Goal: Information Seeking & Learning: Learn about a topic

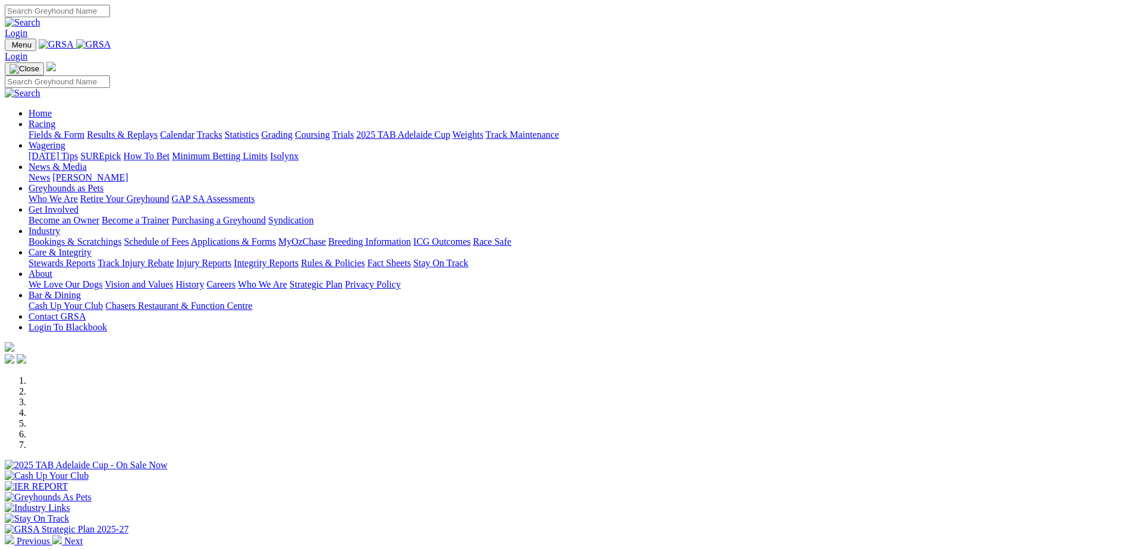
click at [111, 49] on link at bounding box center [93, 44] width 35 height 10
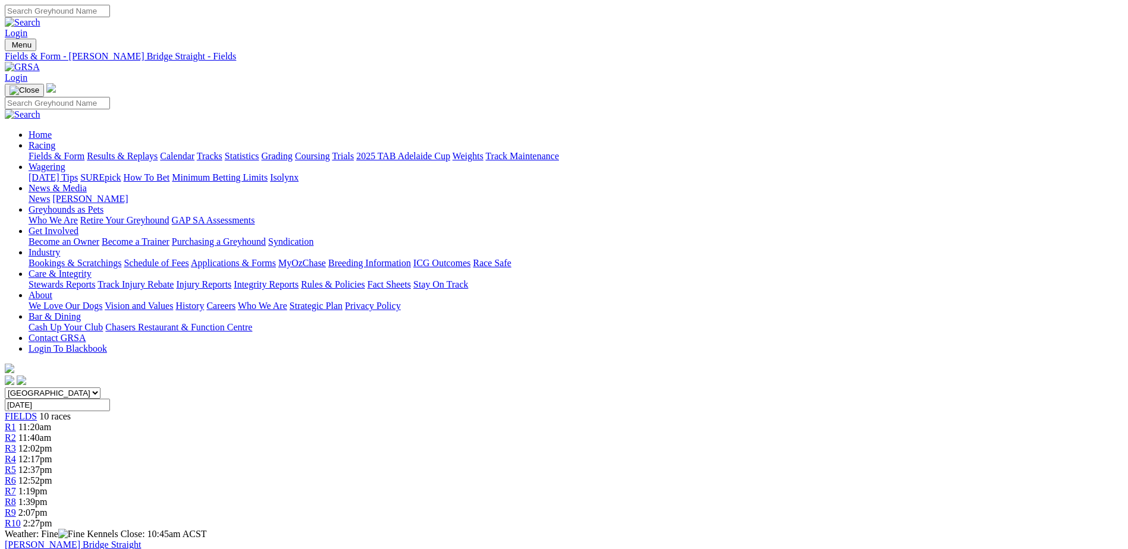
click at [40, 62] on img at bounding box center [22, 67] width 35 height 11
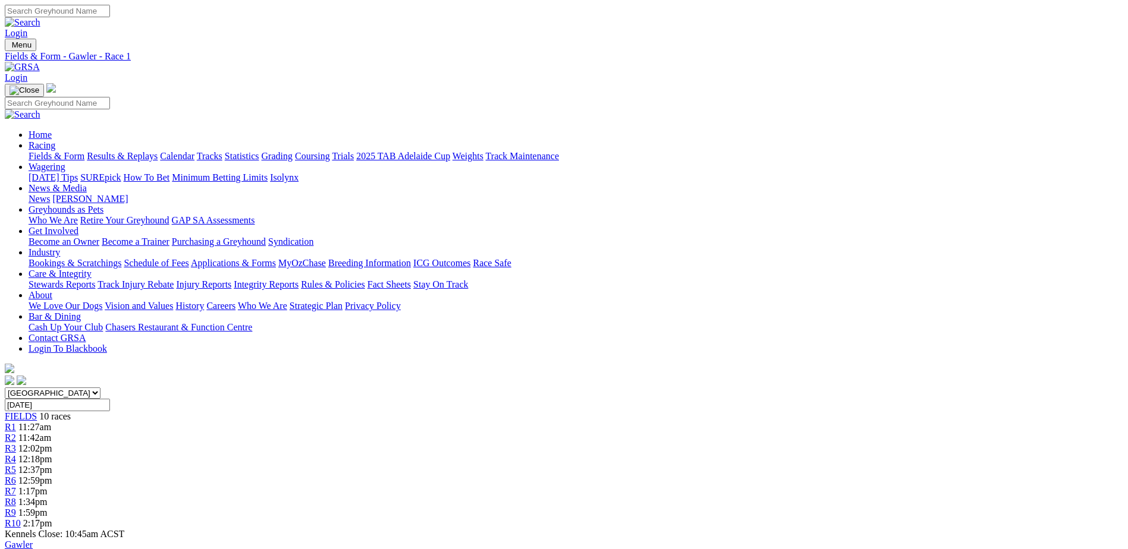
click at [40, 62] on img at bounding box center [22, 67] width 35 height 11
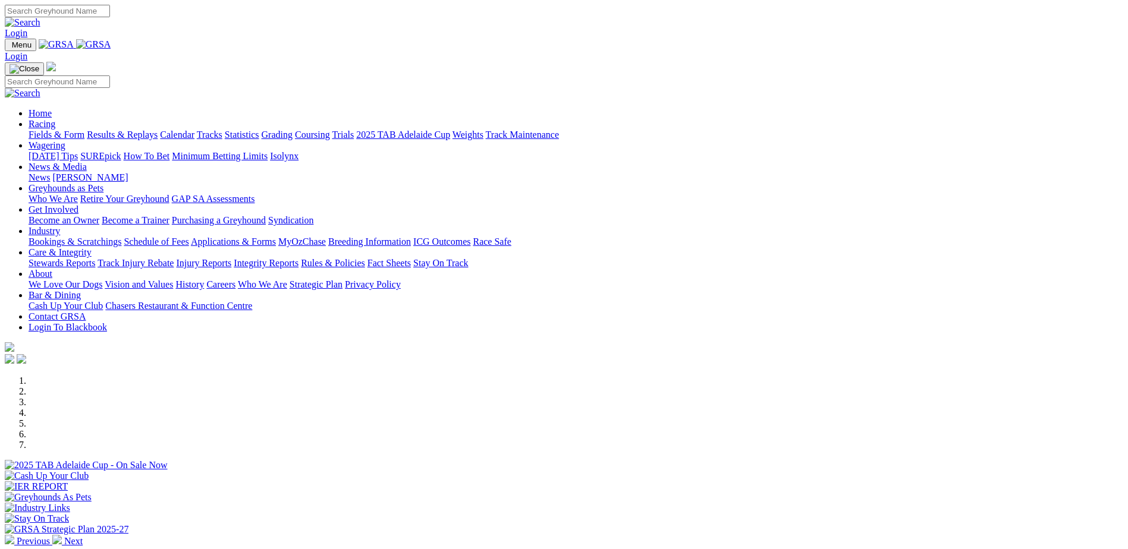
scroll to position [238, 0]
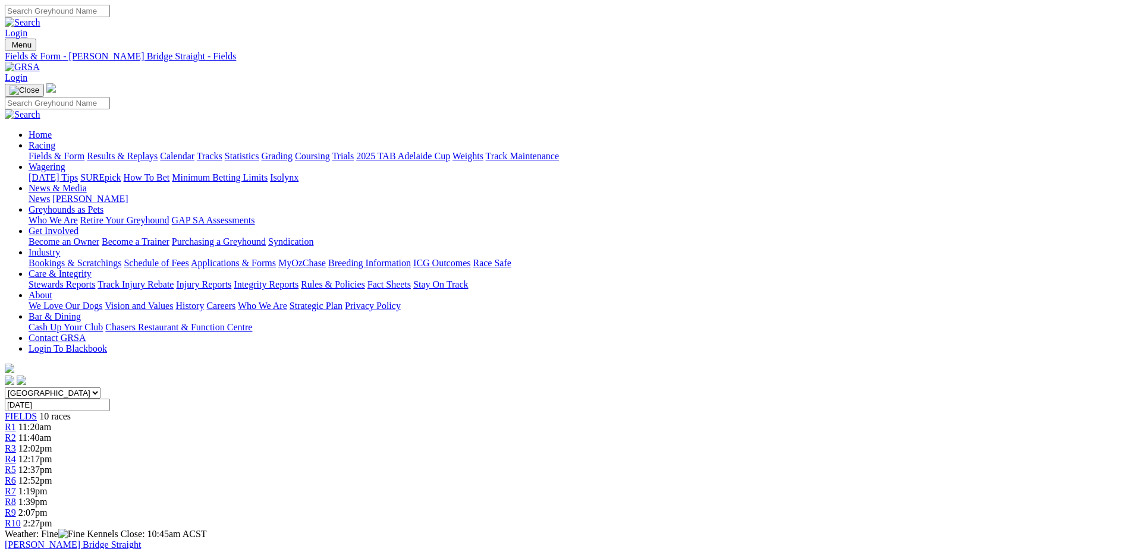
click at [40, 62] on link at bounding box center [22, 67] width 35 height 10
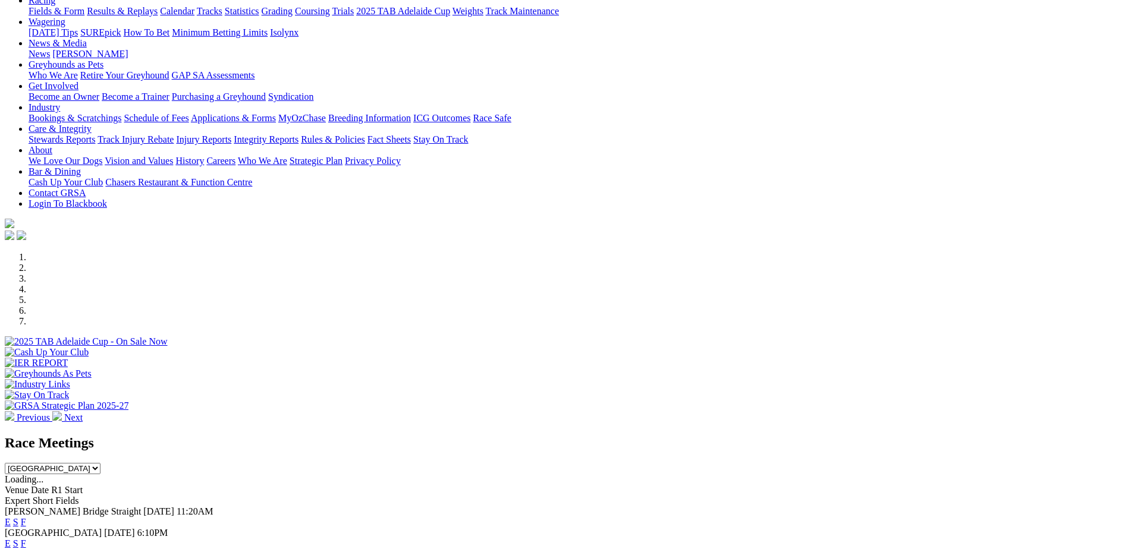
scroll to position [238, 0]
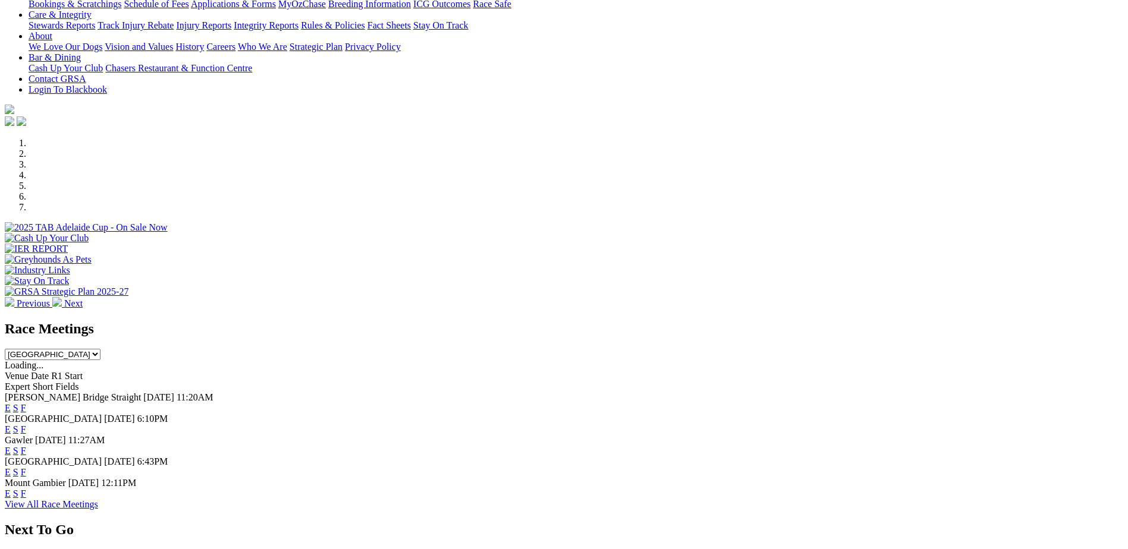
click at [26, 446] on link "F" at bounding box center [23, 451] width 5 height 10
